Goal: Task Accomplishment & Management: Manage account settings

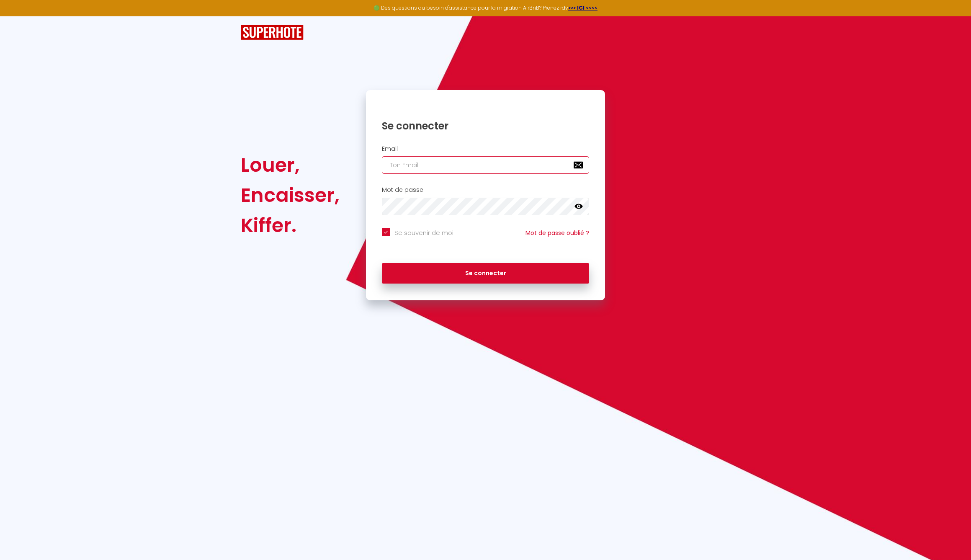
type input "[EMAIL_ADDRESS][DOMAIN_NAME]"
click at [491, 270] on button "Se connecter" at bounding box center [486, 273] width 208 height 21
checkbox input "true"
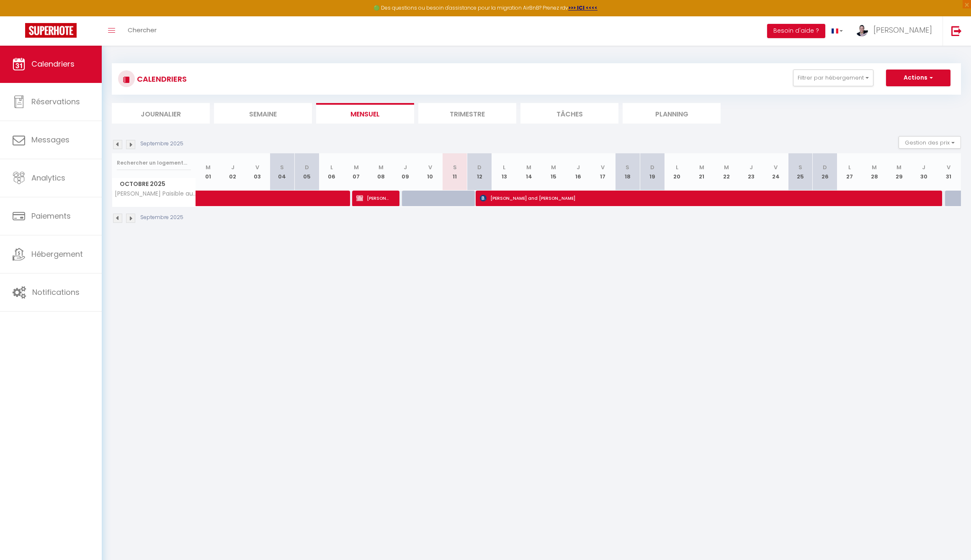
click at [381, 198] on span "[PERSON_NAME]" at bounding box center [372, 198] width 33 height 16
select select "OK"
select select "0"
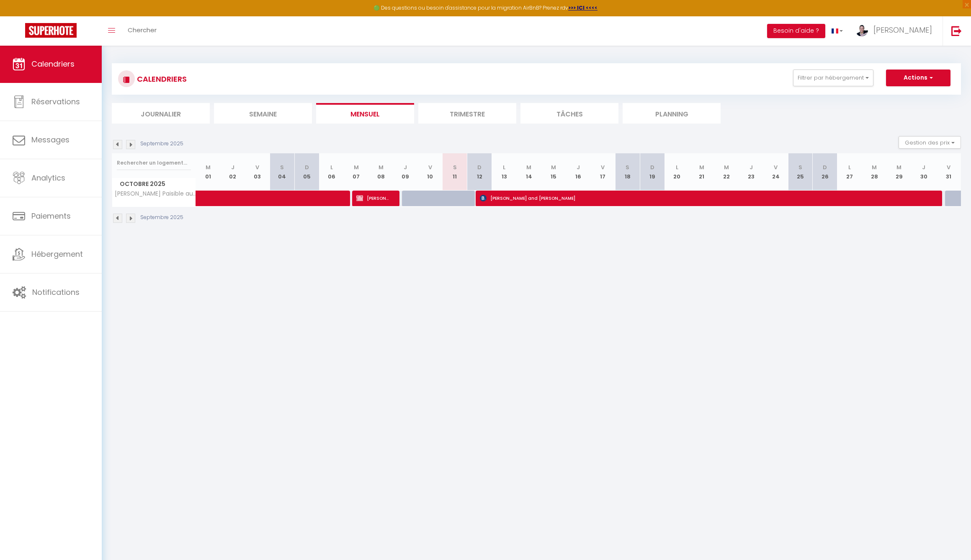
select select "0"
select select
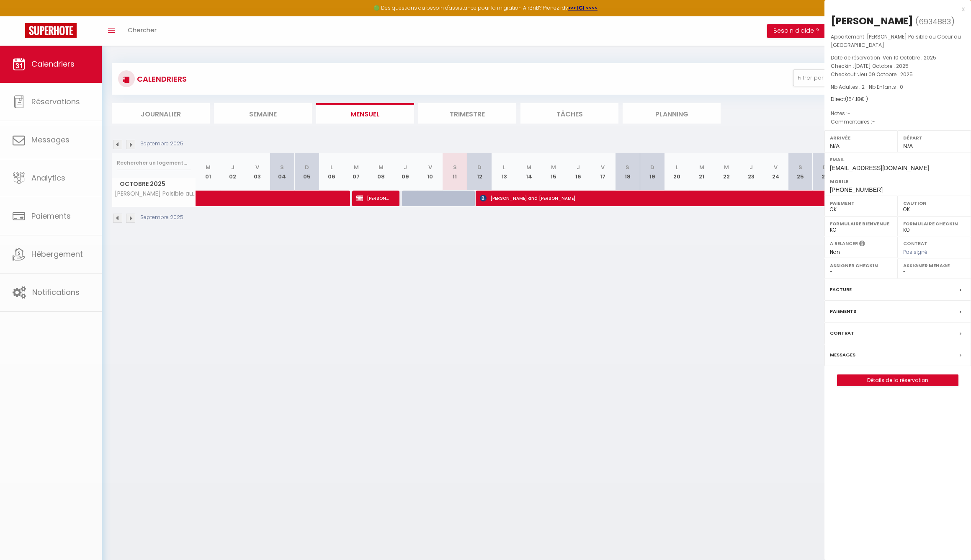
select select "48630"
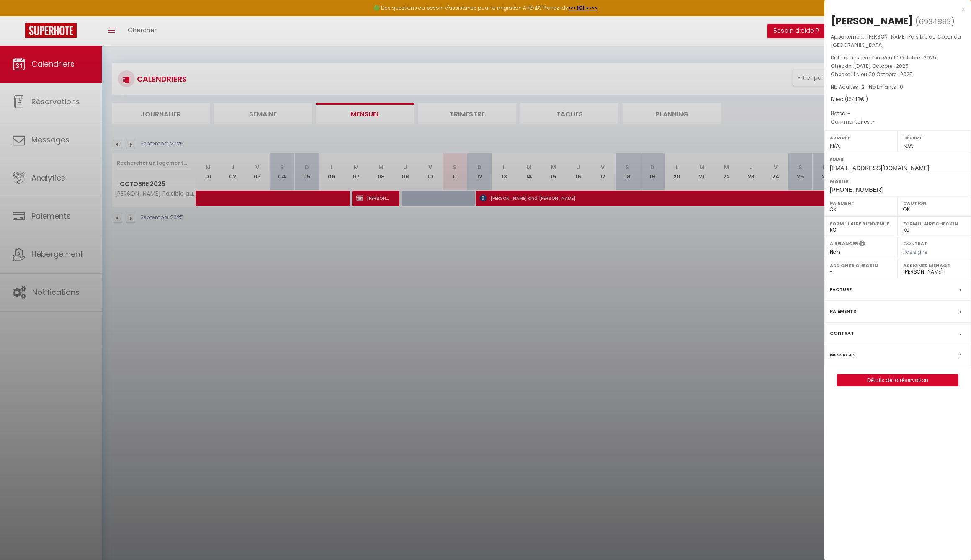
click at [843, 354] on label "Messages" at bounding box center [843, 354] width 26 height 9
select select
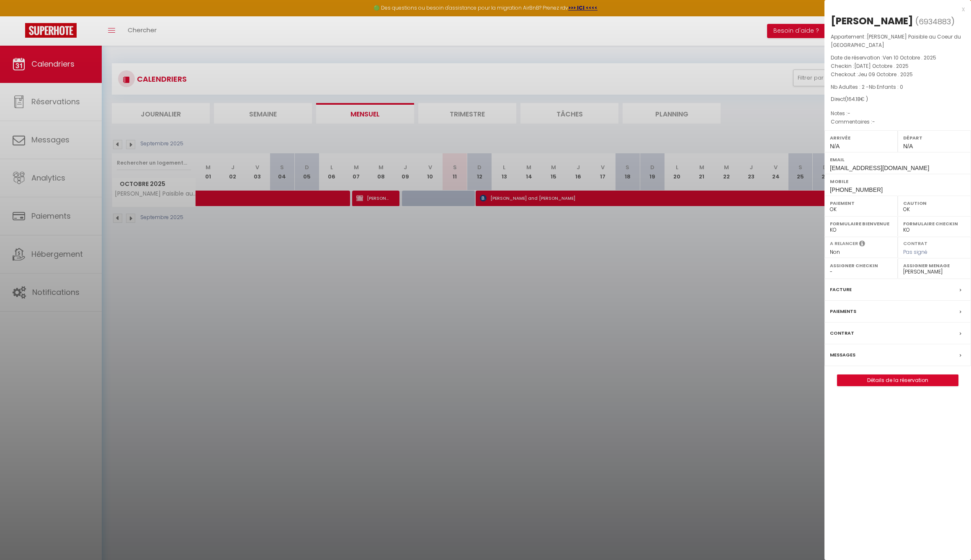
select select
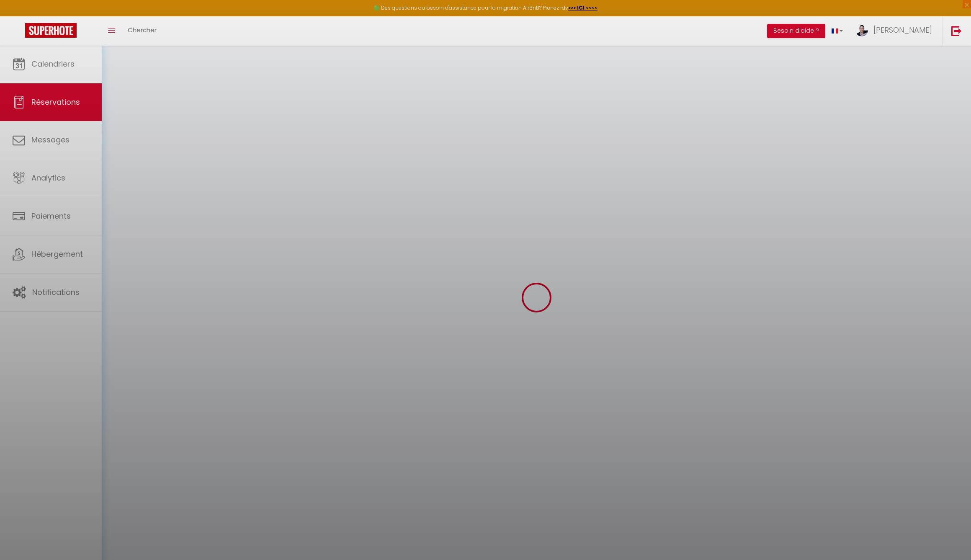
type input "Clare"
type input "[PERSON_NAME]"
type input "[EMAIL_ADDRESS][DOMAIN_NAME]"
type input "[PHONE_NUMBER]"
type input "Collingwood"
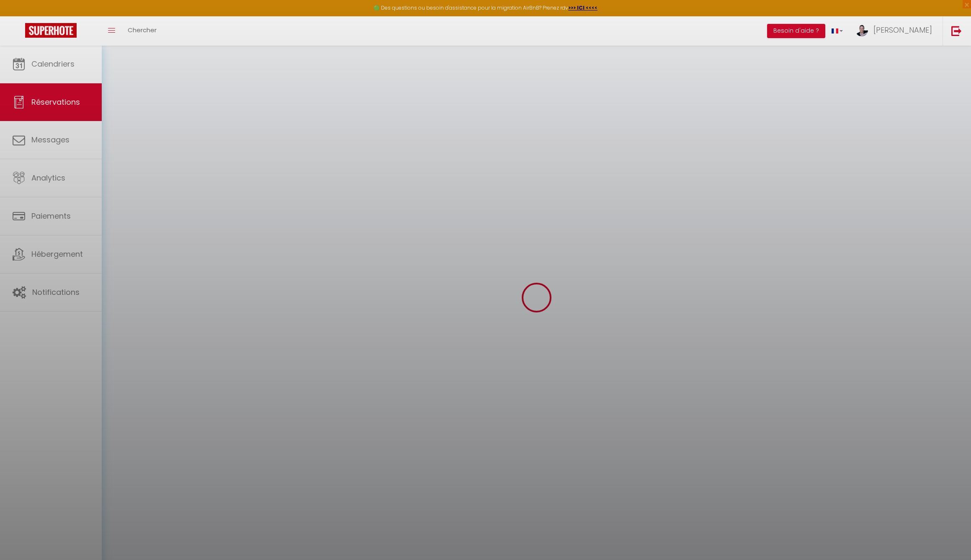
select select "NZ"
select select "50559"
select select "1"
type input "[DATE] Octobre 2025"
select select
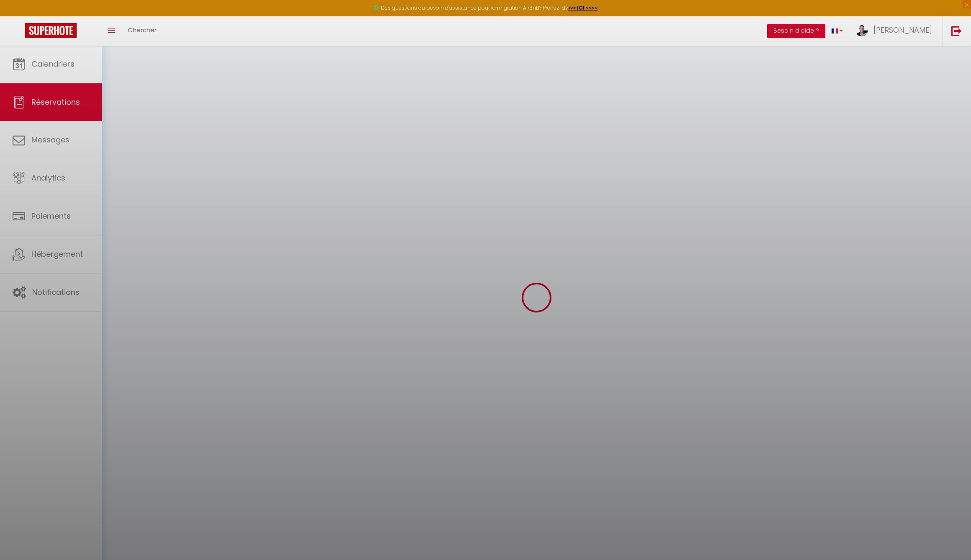
type input "Jeu 09 Octobre 2025"
select select
type input "2"
select select "12"
select select
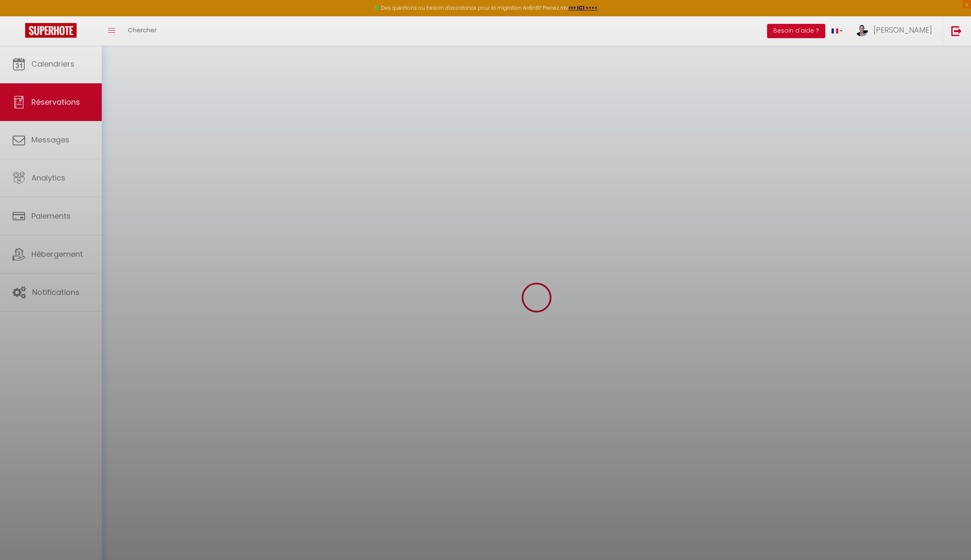
type input "0"
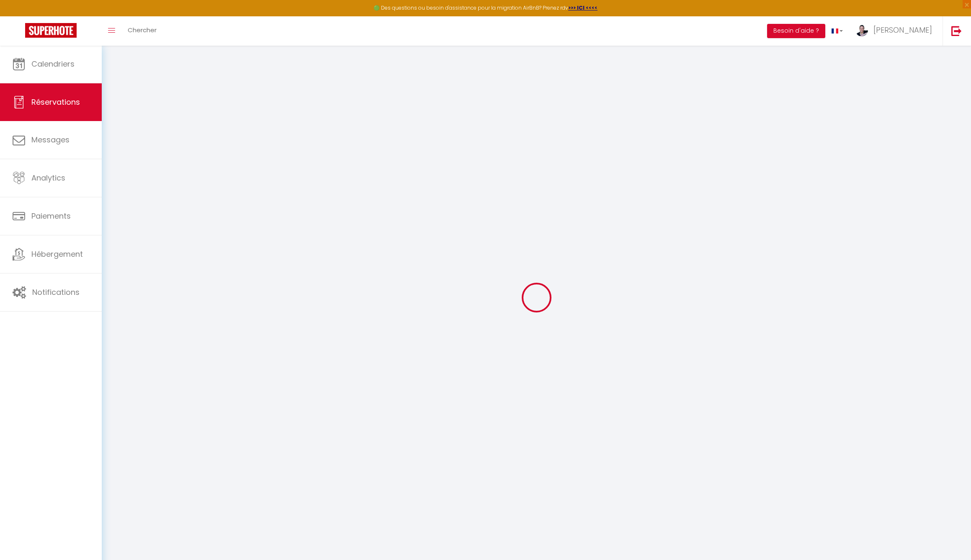
select select
select select "15"
select select
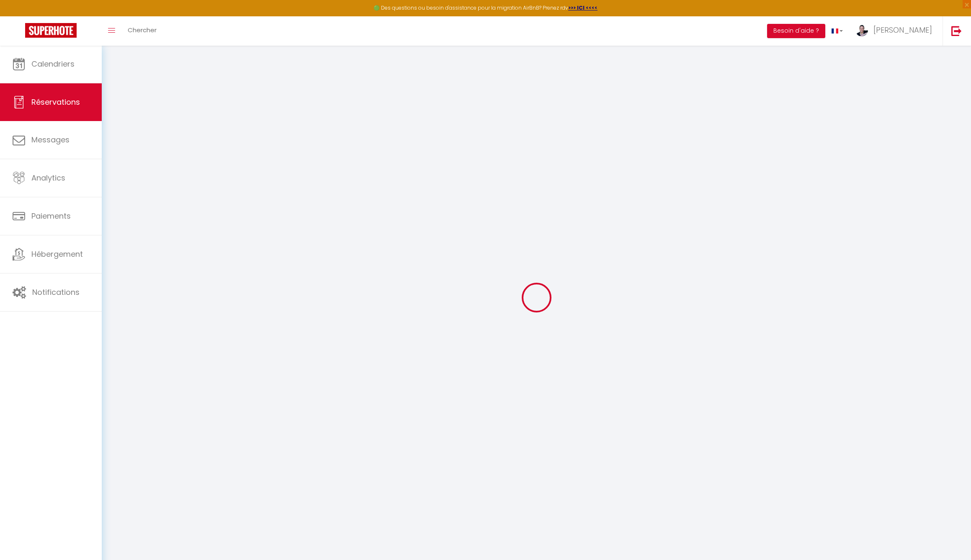
select select
checkbox input "false"
select select
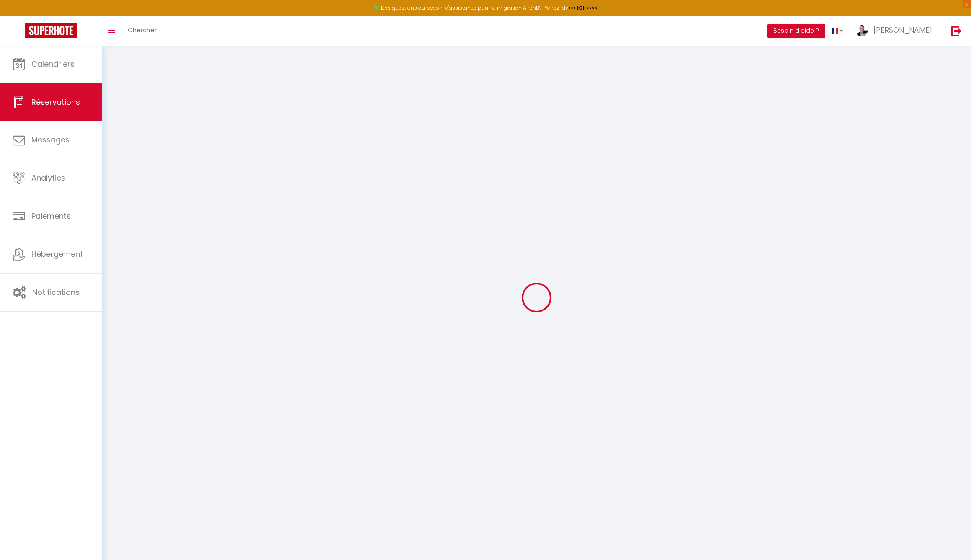
checkbox input "false"
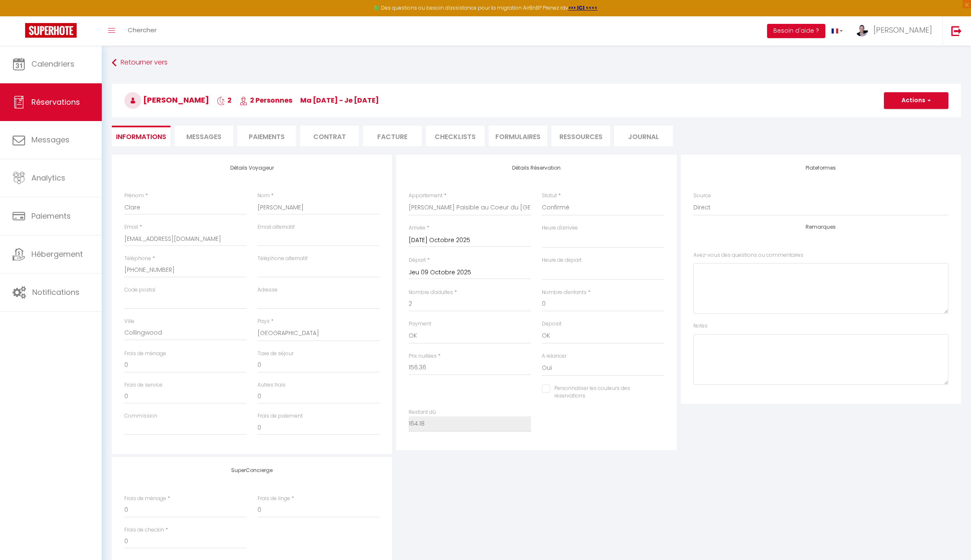
type input "7.82"
select select
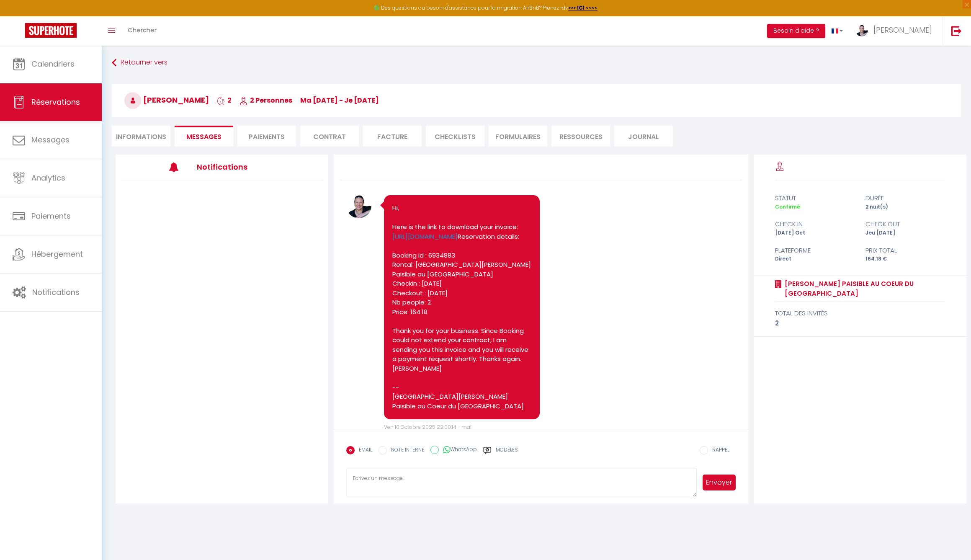
scroll to position [2965, 0]
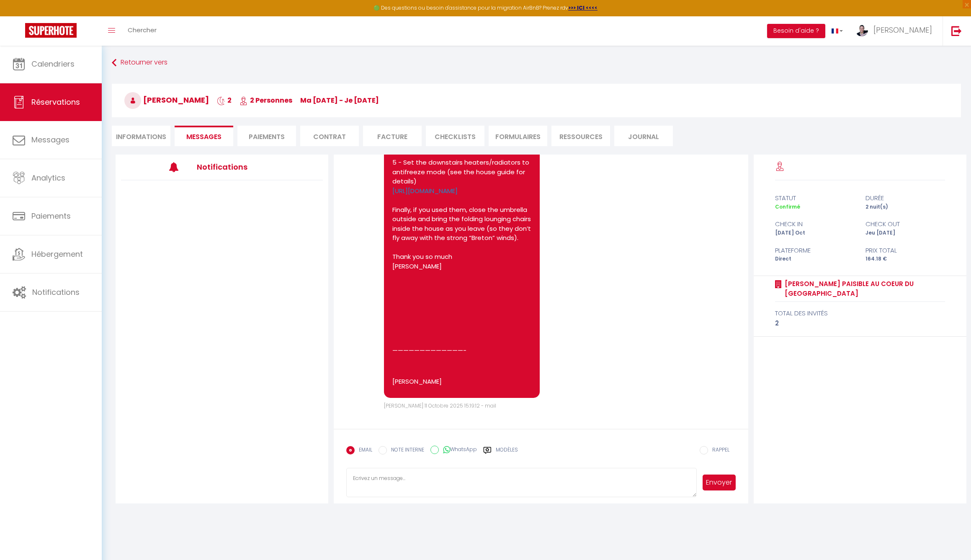
select select
click at [140, 141] on li "Informations" at bounding box center [141, 136] width 59 height 21
select select
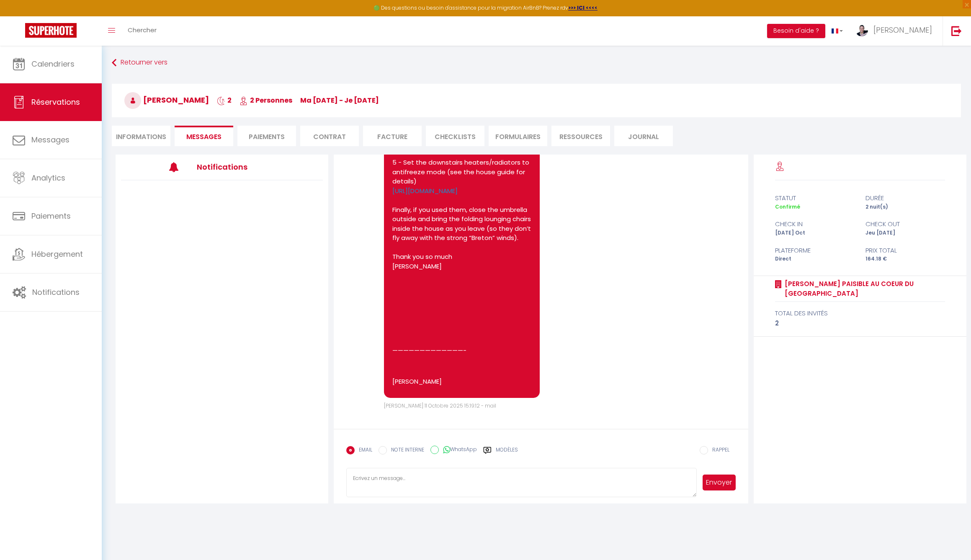
select select "0"
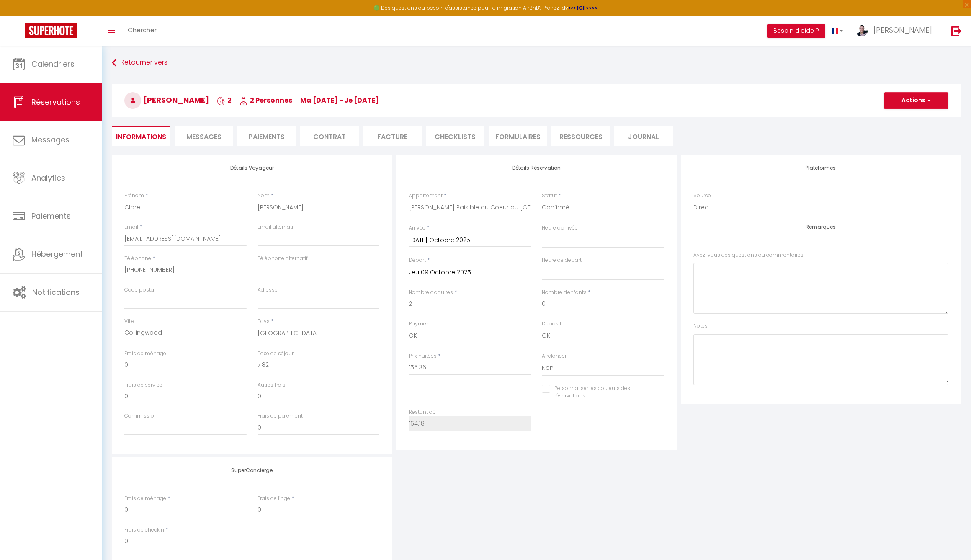
click at [211, 136] on span "Messages" at bounding box center [203, 137] width 35 height 10
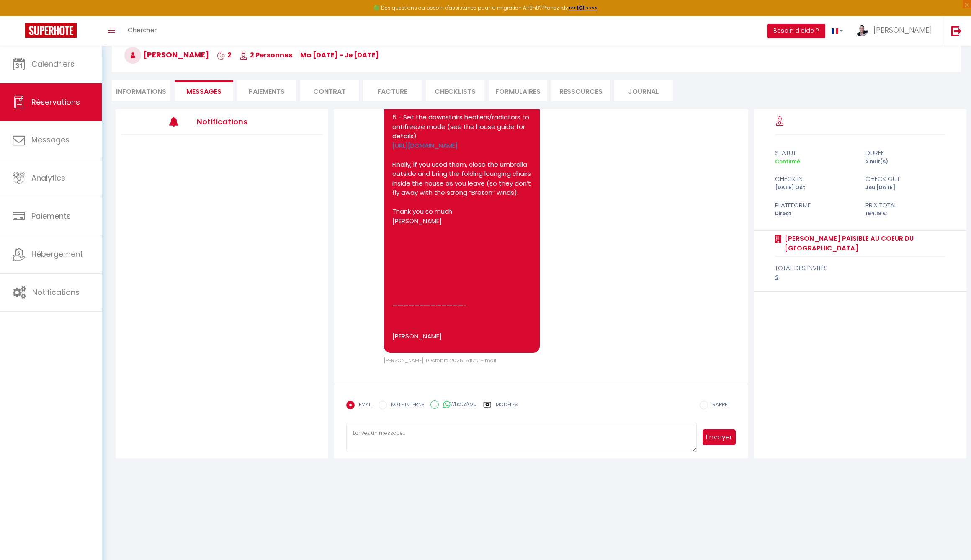
scroll to position [2965, 0]
click at [515, 93] on li "FORMULAIRES" at bounding box center [518, 90] width 59 height 21
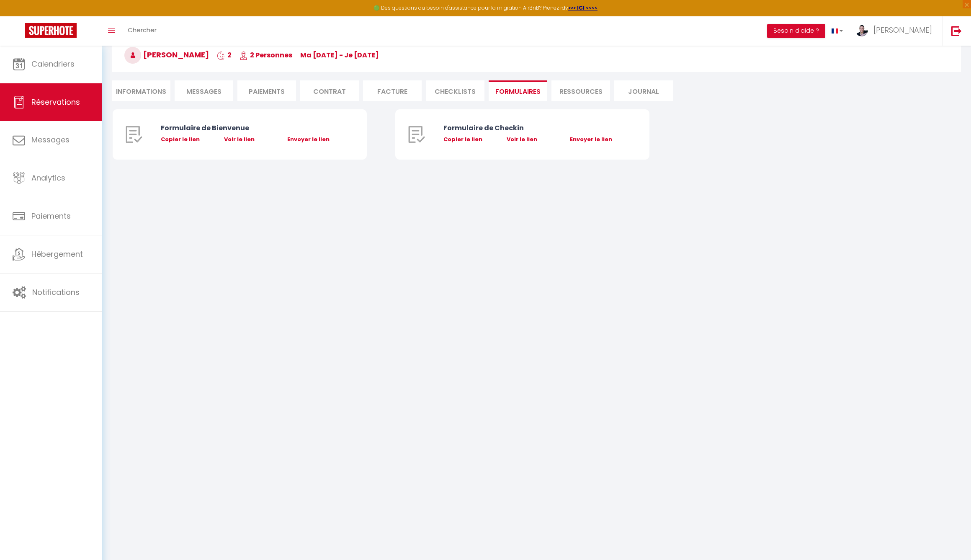
click at [576, 89] on li "Ressources" at bounding box center [580, 90] width 59 height 21
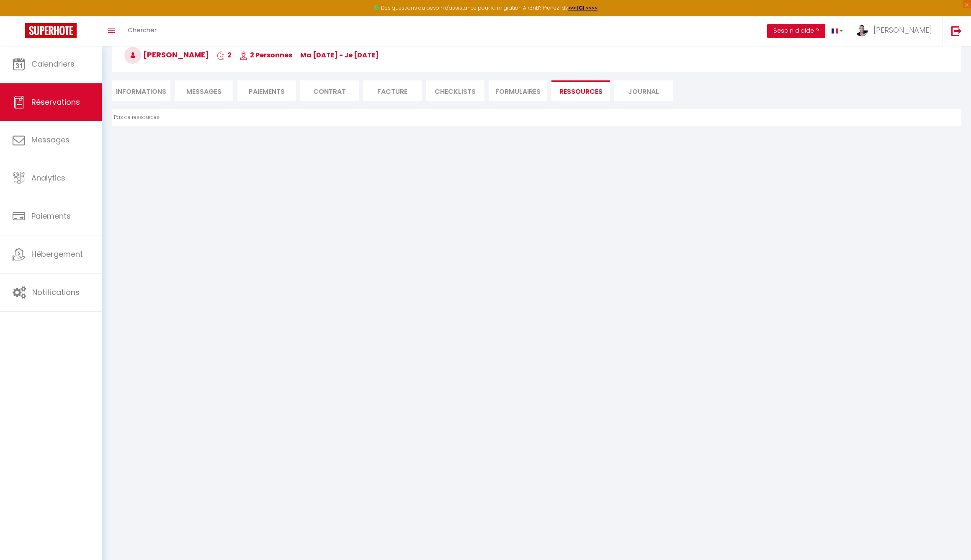
click at [445, 94] on li "CHECKLISTS" at bounding box center [455, 90] width 59 height 21
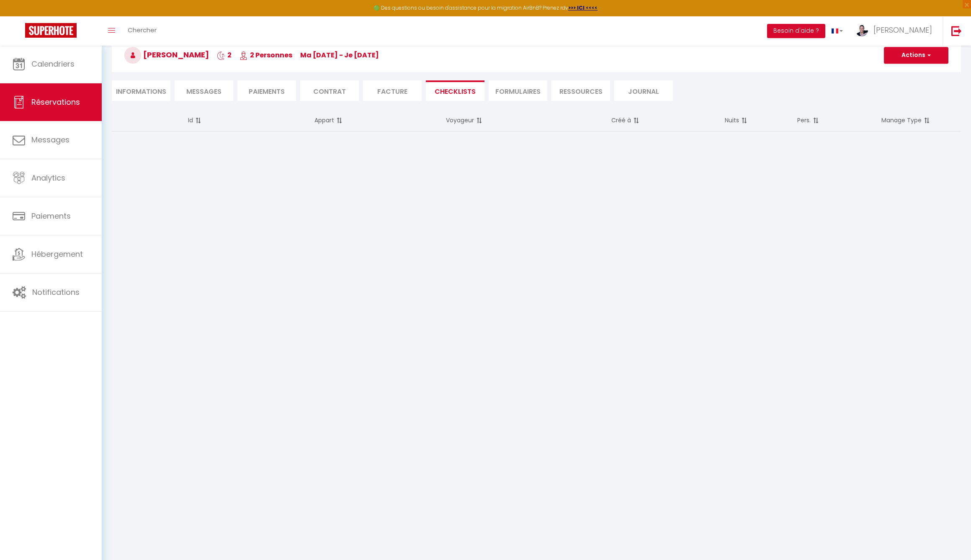
click at [381, 92] on li "Facture" at bounding box center [392, 90] width 59 height 21
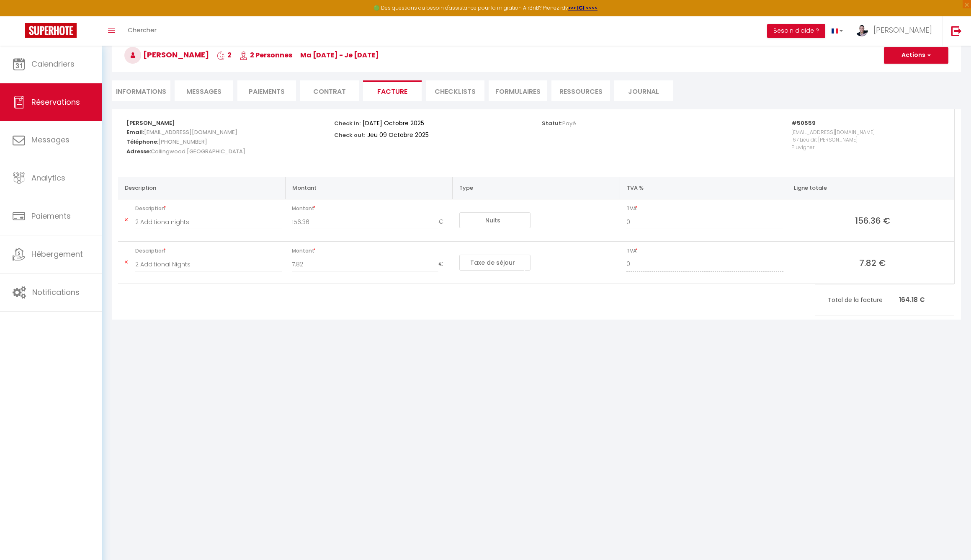
click at [323, 90] on li "Contrat" at bounding box center [329, 90] width 59 height 21
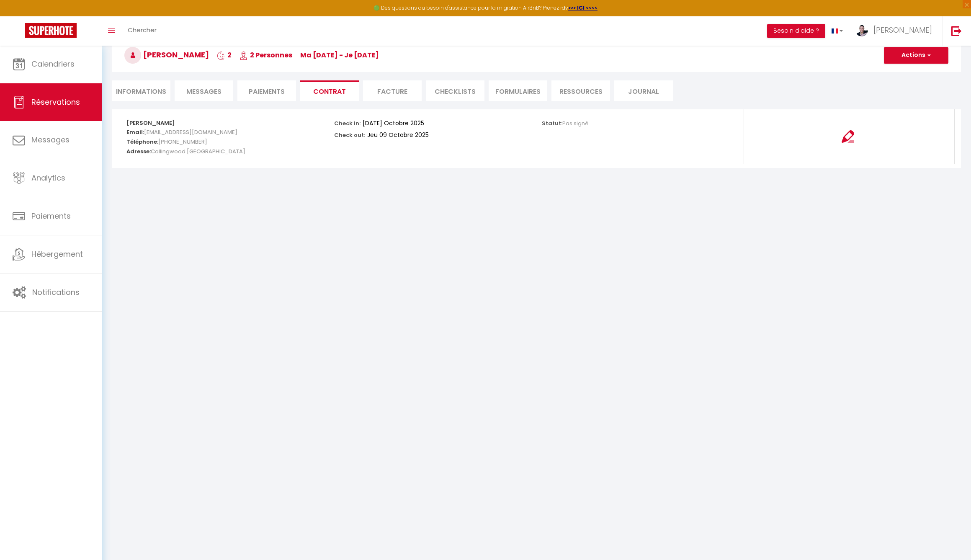
click at [264, 87] on li "Paiements" at bounding box center [266, 90] width 59 height 21
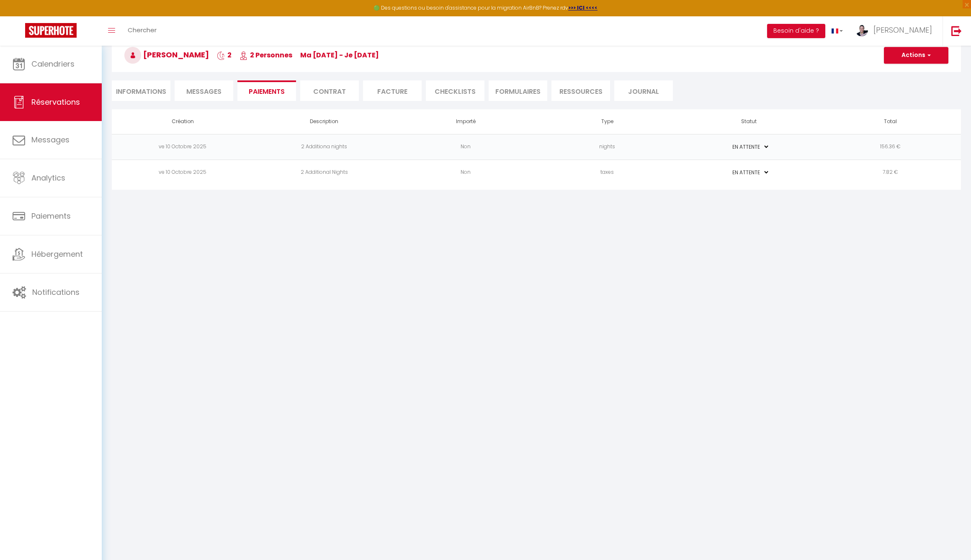
click at [203, 91] on span "Messages" at bounding box center [203, 92] width 35 height 10
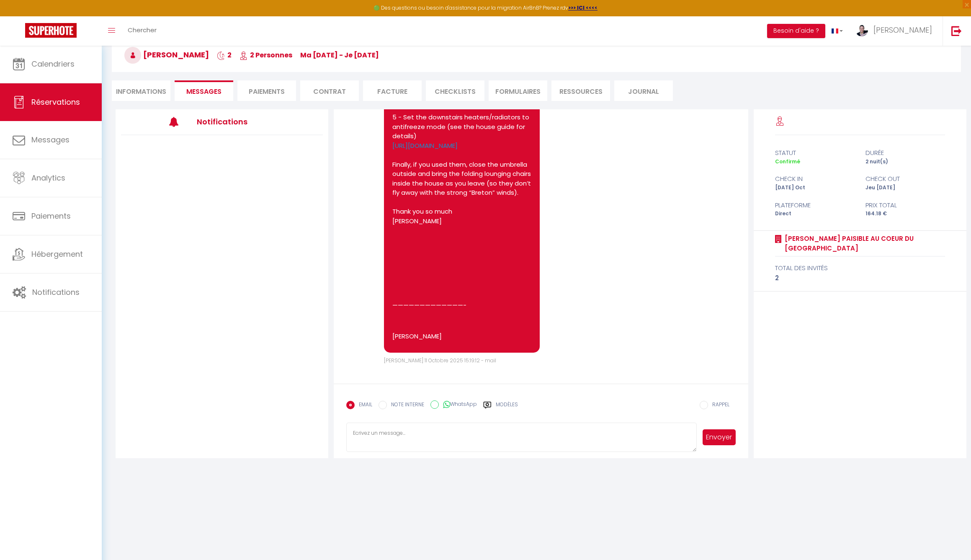
click at [141, 91] on li "Informations" at bounding box center [141, 90] width 59 height 21
select select
select select "0"
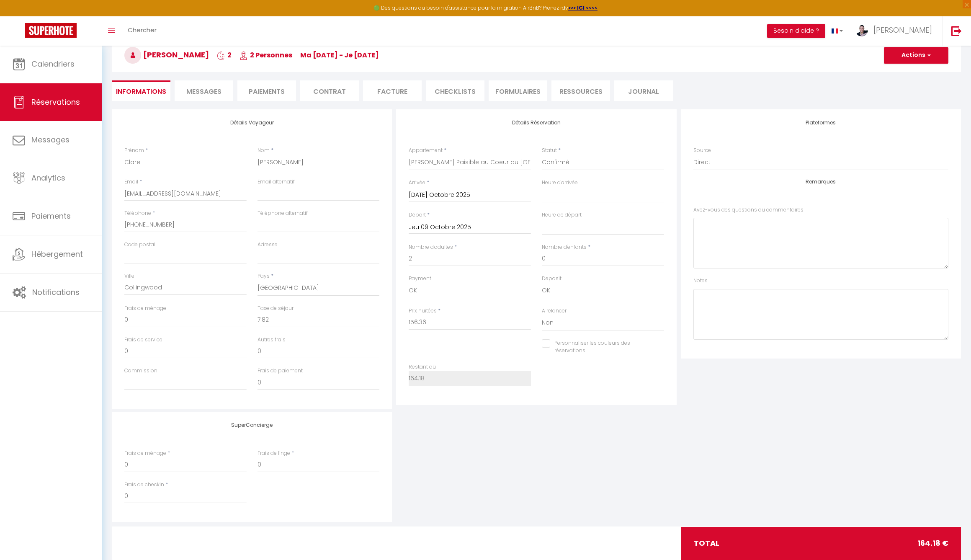
select select
checkbox input "false"
click at [267, 89] on li "Paiements" at bounding box center [266, 90] width 59 height 21
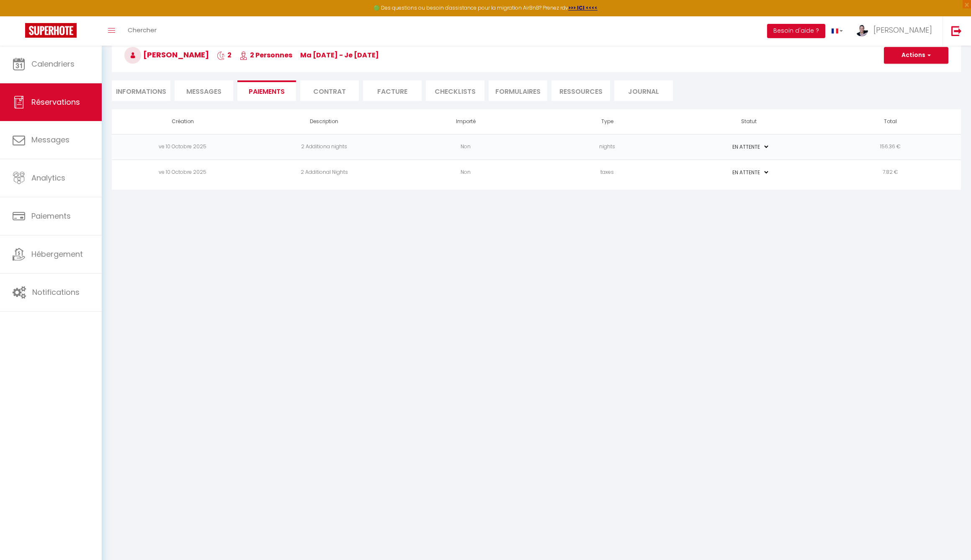
click at [747, 146] on select "PAYÉ EN ATTENTE" at bounding box center [749, 147] width 42 height 8
select select "1"
click at [747, 172] on select "PAYÉ EN ATTENTE" at bounding box center [749, 172] width 42 height 8
select select "1"
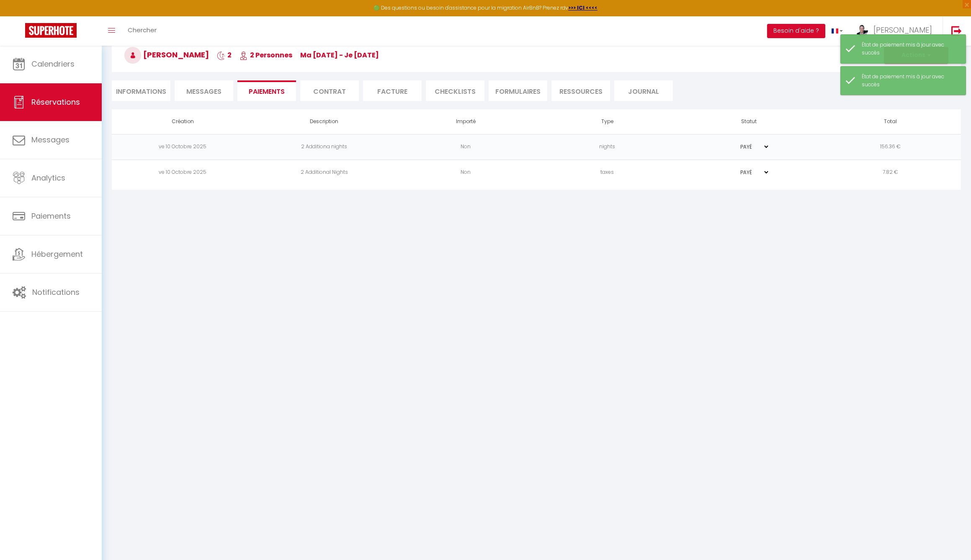
click at [913, 58] on div "État de paiement mis à jour avec succès" at bounding box center [903, 48] width 126 height 29
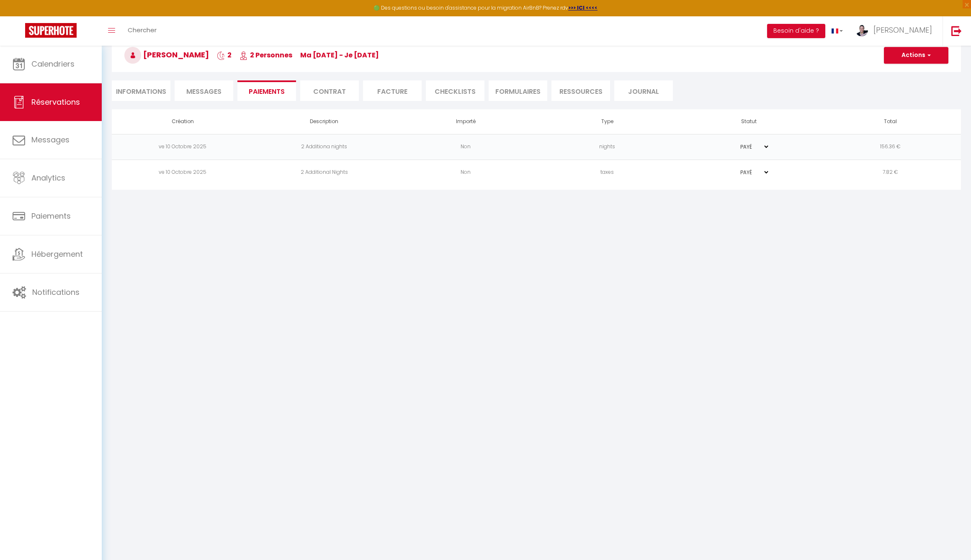
click at [912, 57] on button "Actions" at bounding box center [916, 55] width 64 height 17
click at [573, 297] on body "🟢 Des questions ou besoin d'assistance pour la migration AirBnB? Prenez rdv >>>…" at bounding box center [485, 280] width 971 height 560
